Goal: Navigation & Orientation: Understand site structure

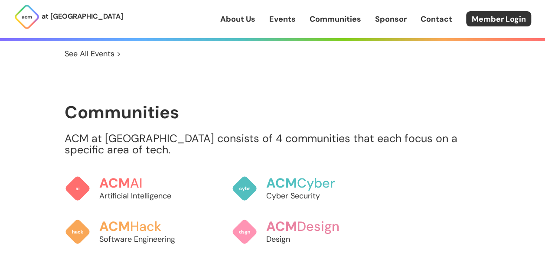
scroll to position [659, 0]
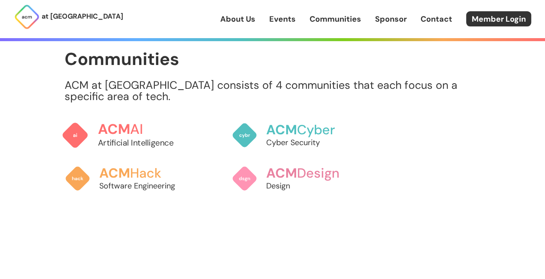
click at [101, 126] on span "ACM" at bounding box center [114, 130] width 33 height 18
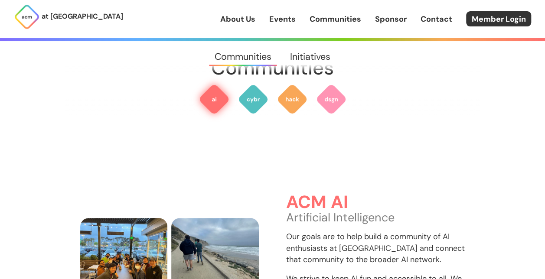
scroll to position [170, 0]
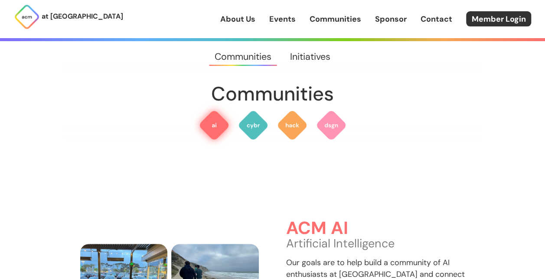
click at [222, 115] on img at bounding box center [214, 125] width 31 height 31
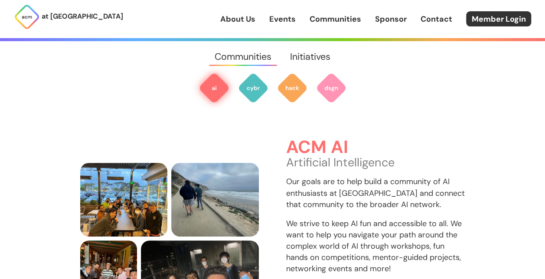
scroll to position [259, 0]
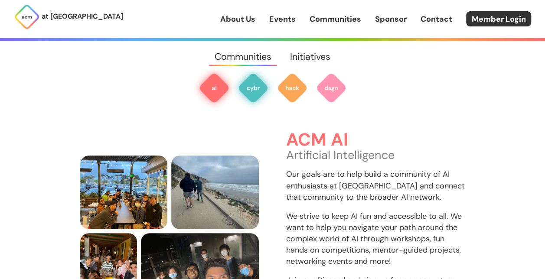
click at [248, 95] on img at bounding box center [253, 87] width 31 height 31
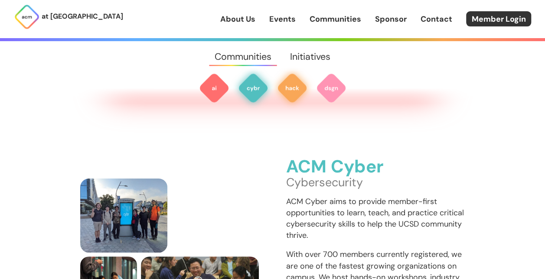
scroll to position [570, 0]
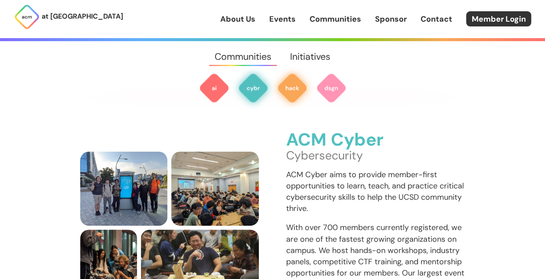
click at [302, 92] on img at bounding box center [292, 87] width 31 height 31
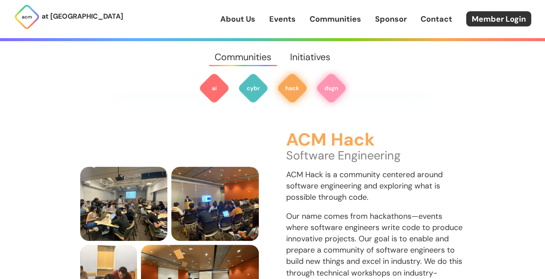
click at [319, 91] on img at bounding box center [331, 87] width 31 height 31
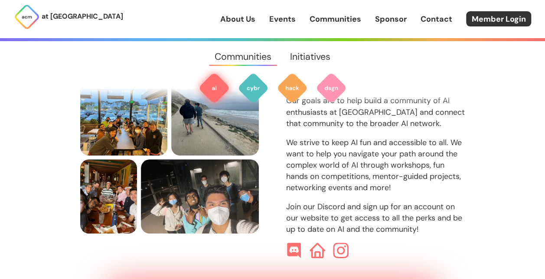
scroll to position [331, 0]
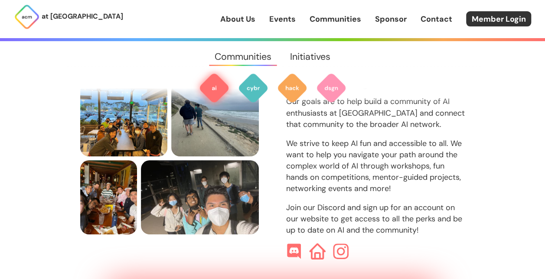
click at [321, 244] on img at bounding box center [317, 252] width 16 height 16
